Goal: Task Accomplishment & Management: Manage account settings

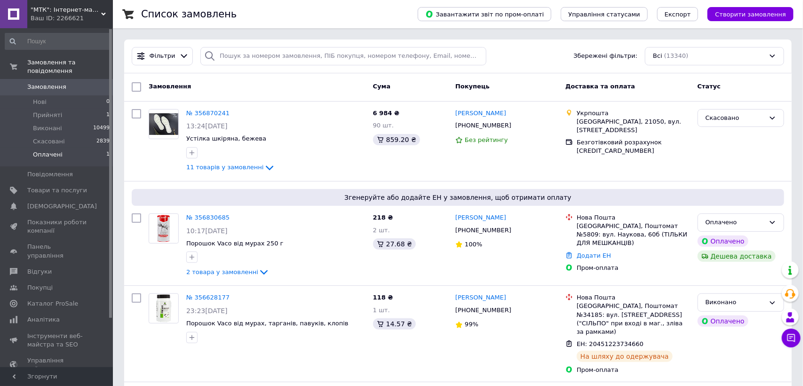
click at [60, 150] on li "Оплачені 1" at bounding box center [57, 157] width 115 height 18
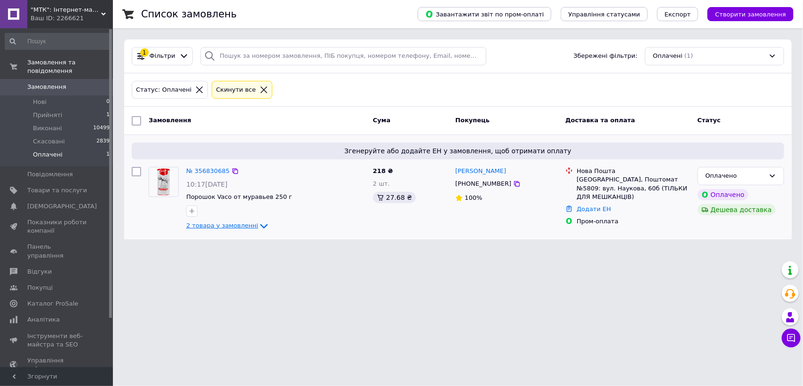
click at [214, 229] on span "2 товара у замовленні" at bounding box center [222, 225] width 72 height 7
click at [60, 109] on li "Прийняті 1" at bounding box center [57, 115] width 115 height 13
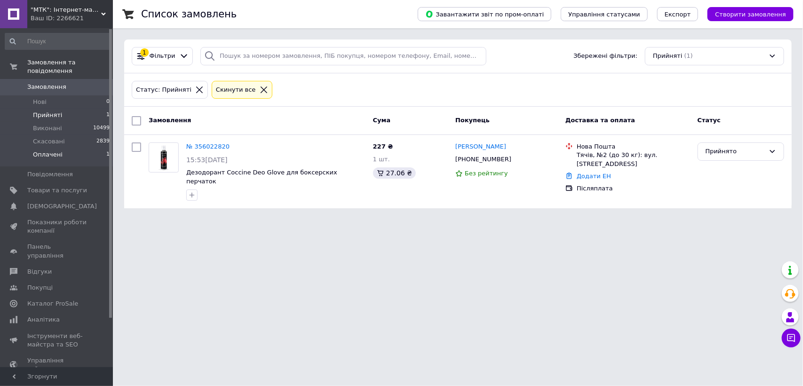
click at [48, 150] on span "Оплачені" at bounding box center [48, 154] width 30 height 8
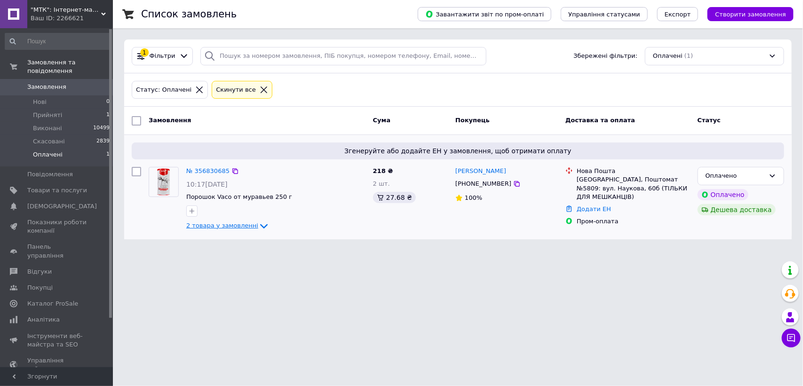
click at [258, 226] on icon at bounding box center [263, 226] width 11 height 11
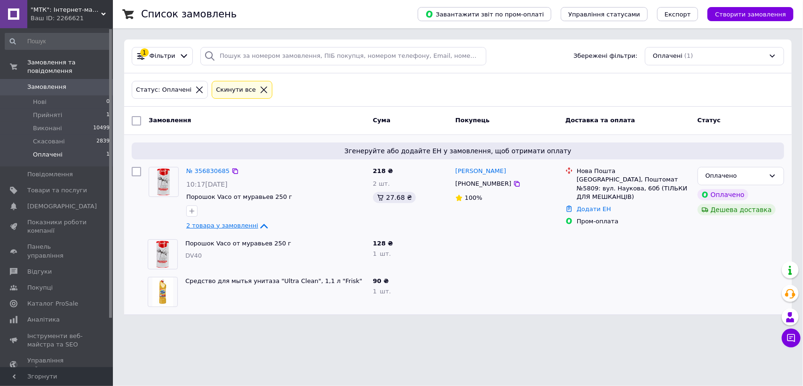
click at [165, 178] on img at bounding box center [163, 181] width 29 height 29
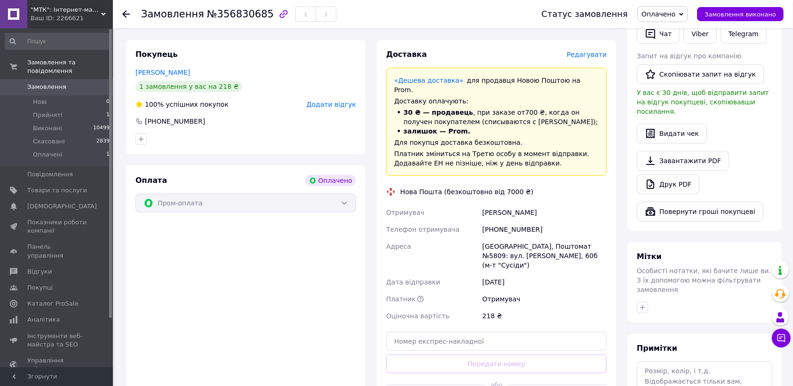
scroll to position [294, 0]
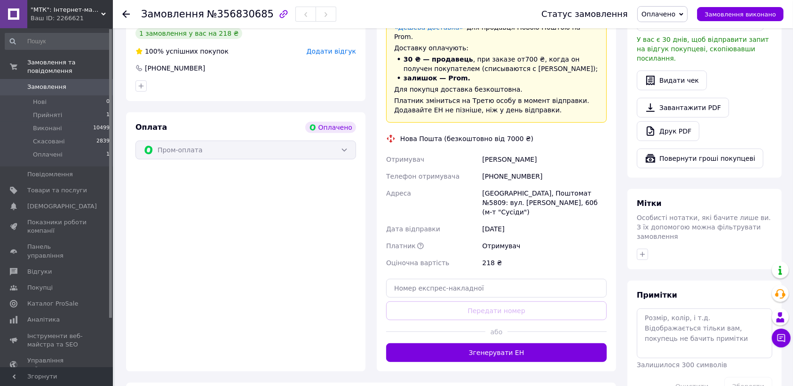
click at [553, 343] on button "Згенерувати ЕН" at bounding box center [496, 352] width 221 height 19
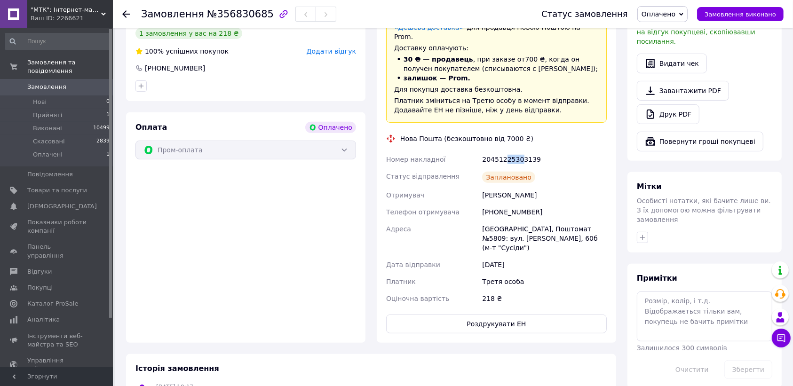
drag, startPoint x: 502, startPoint y: 154, endPoint x: 517, endPoint y: 158, distance: 15.6
click at [517, 158] on div "20451225303139" at bounding box center [544, 159] width 128 height 17
click at [680, 18] on span "Оплачено" at bounding box center [662, 14] width 50 height 16
click at [675, 36] on li "Прийнято" at bounding box center [662, 33] width 49 height 14
click at [82, 95] on li "Нові 0" at bounding box center [57, 101] width 115 height 13
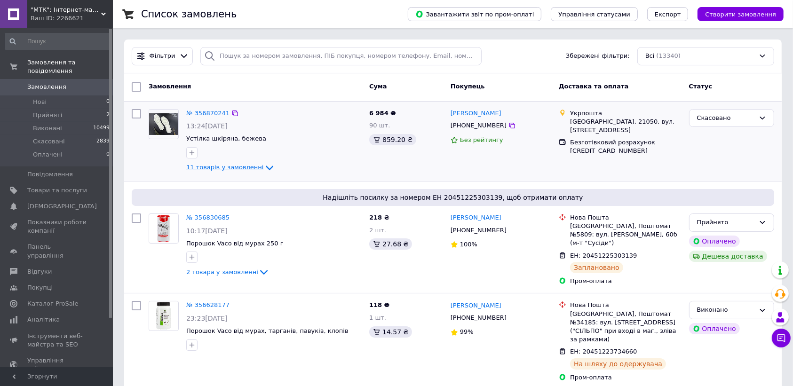
click at [264, 171] on icon at bounding box center [269, 167] width 11 height 11
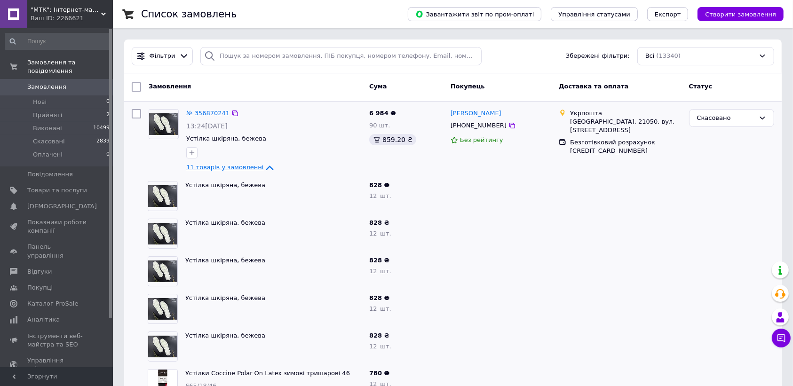
click at [63, 83] on span "Замовлення" at bounding box center [57, 87] width 60 height 8
